Goal: Transaction & Acquisition: Obtain resource

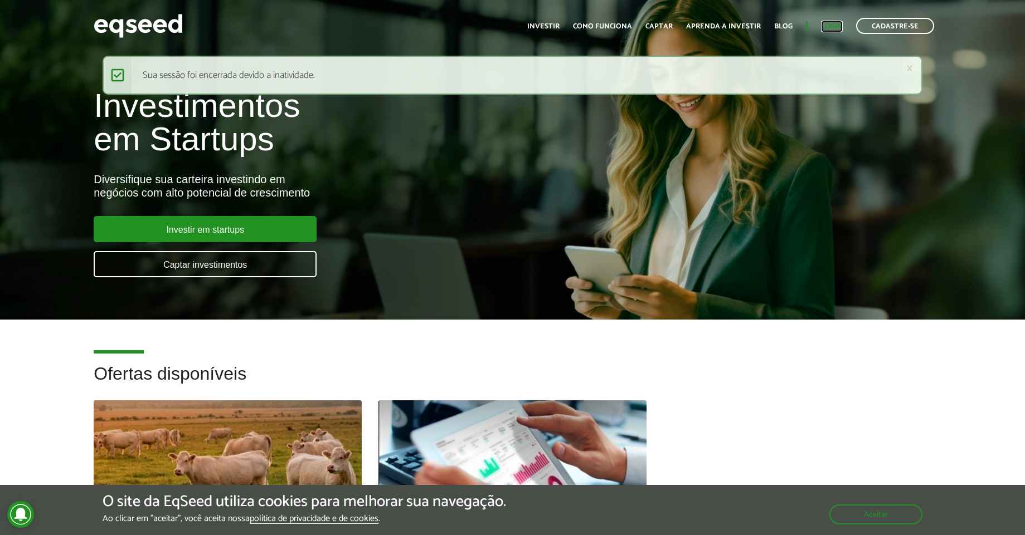
click at [834, 23] on link "Login" at bounding box center [832, 26] width 22 height 7
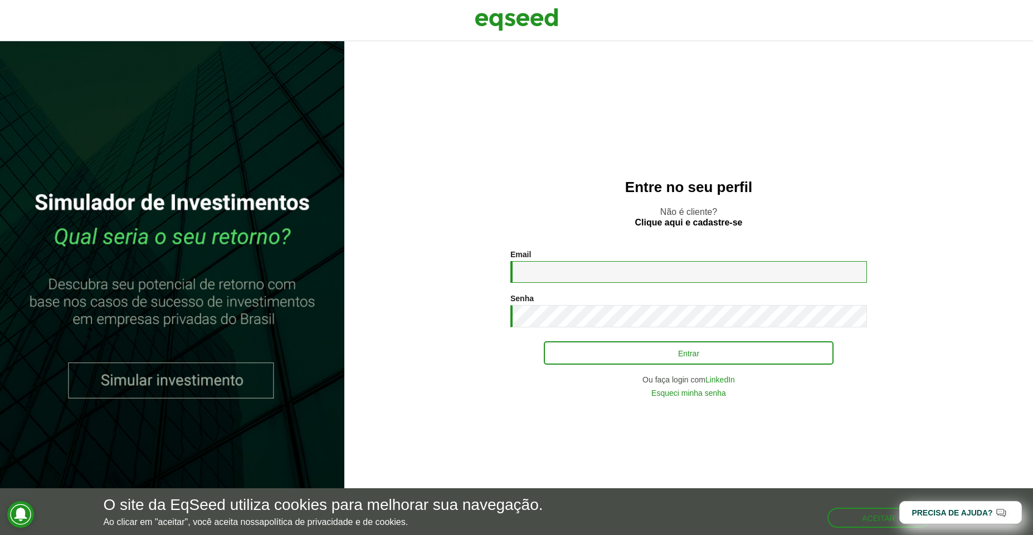
type input "**********"
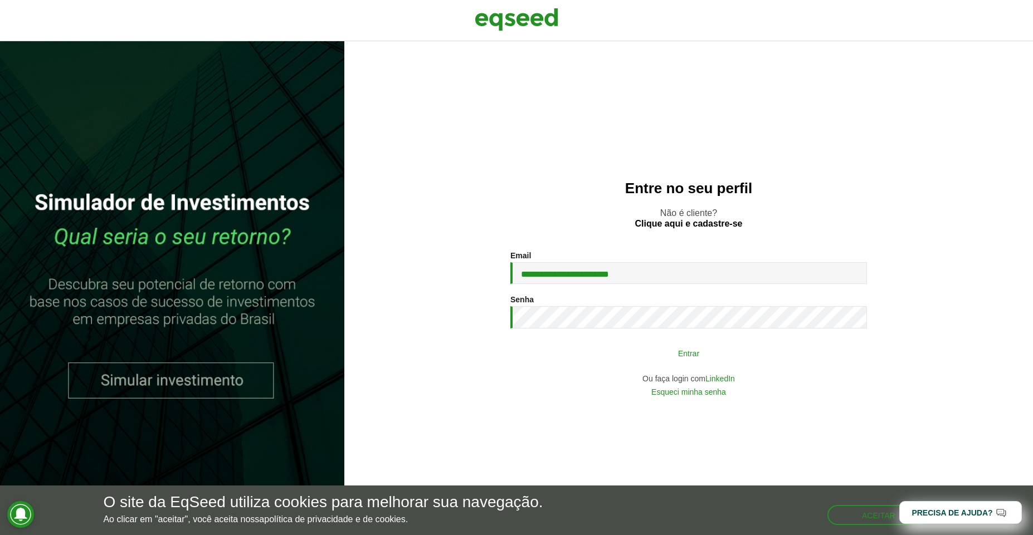
click at [647, 350] on button "Entrar" at bounding box center [689, 353] width 290 height 21
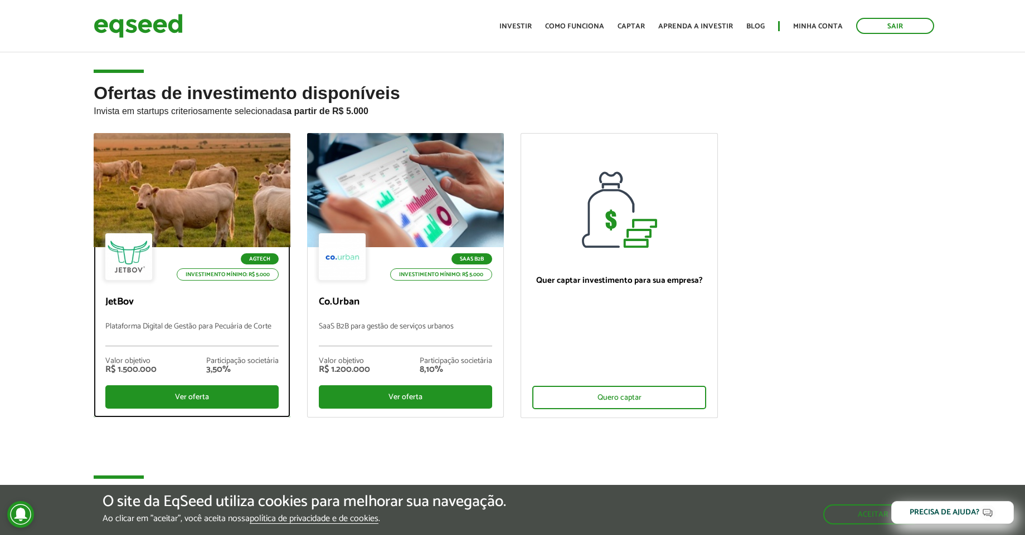
click at [201, 207] on div at bounding box center [192, 190] width 236 height 137
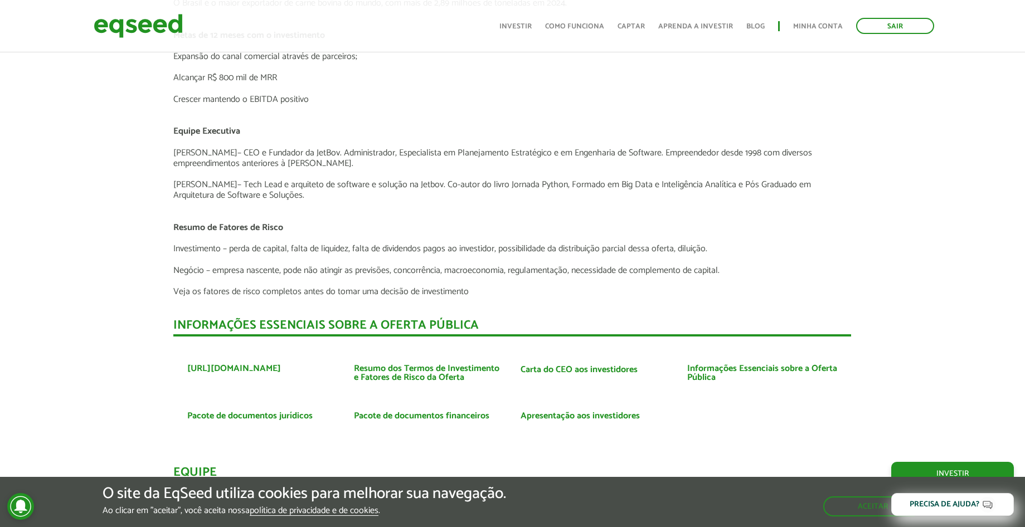
scroll to position [2474, 0]
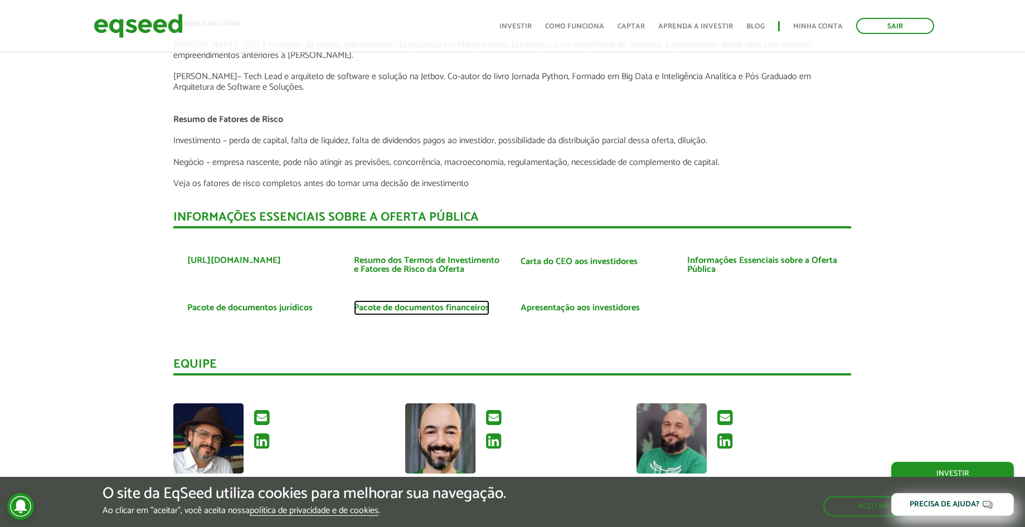
click at [411, 304] on link "Pacote de documentos financeiros" at bounding box center [421, 308] width 135 height 9
